Goal: Find specific page/section: Find specific page/section

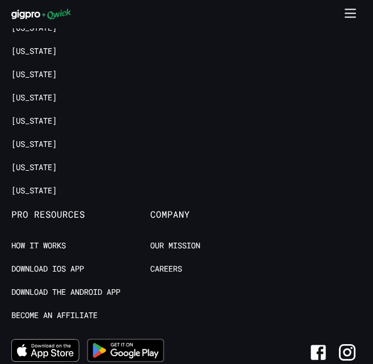
scroll to position [902, 0]
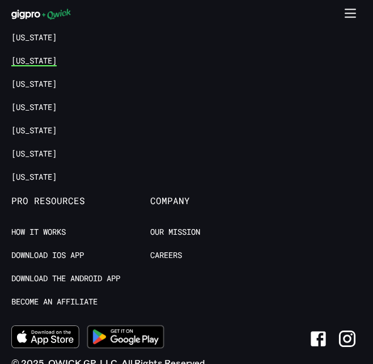
click at [57, 66] on link "[US_STATE]" at bounding box center [33, 61] width 45 height 11
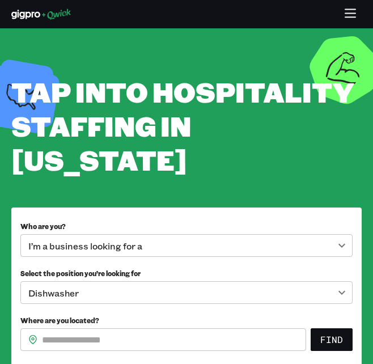
click at [160, 178] on div "**********" at bounding box center [186, 221] width 350 height 295
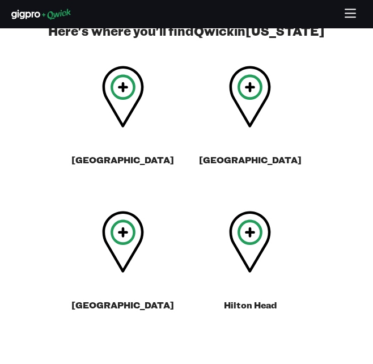
scroll to position [452, 0]
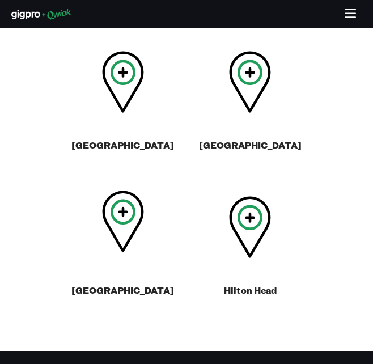
click at [127, 228] on icon at bounding box center [123, 221] width 42 height 62
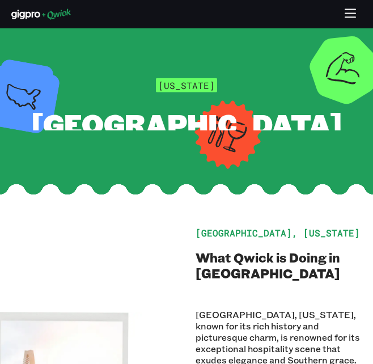
click at [267, 173] on section "South Carolina Charleston" at bounding box center [186, 101] width 373 height 147
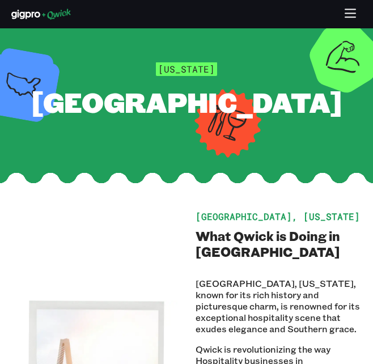
scroll to position [12, 0]
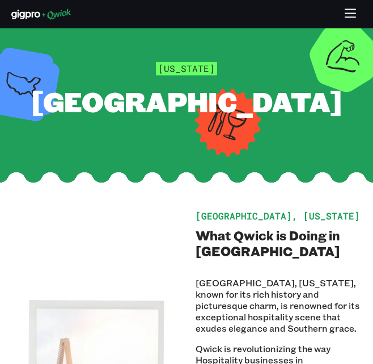
click at [352, 13] on icon "button" at bounding box center [350, 13] width 10 height 0
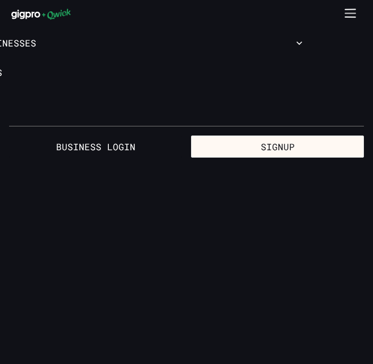
scroll to position [0, 0]
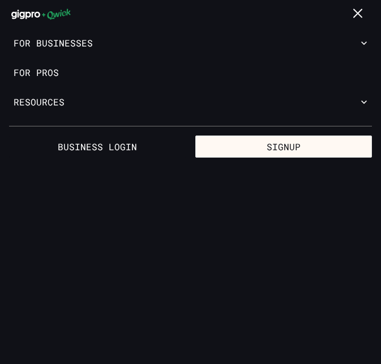
click at [359, 18] on icon "button" at bounding box center [358, 14] width 13 height 13
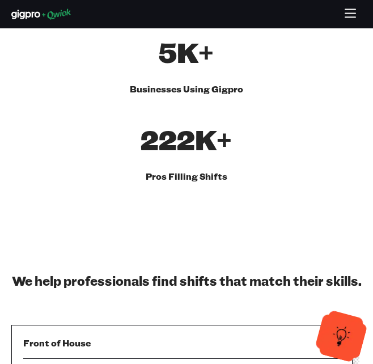
scroll to position [806, 0]
